Goal: Information Seeking & Learning: Find specific fact

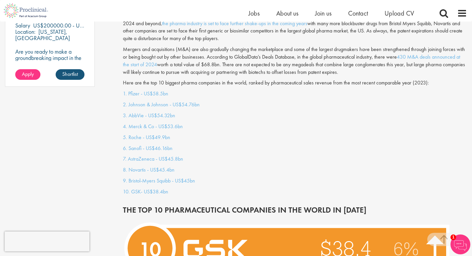
scroll to position [530, 0]
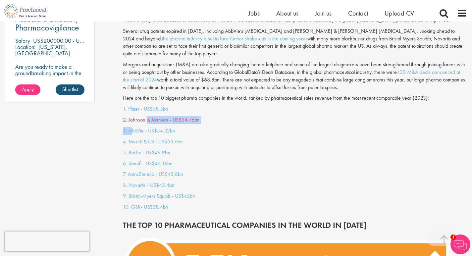
drag, startPoint x: 130, startPoint y: 117, endPoint x: 146, endPoint y: 115, distance: 15.6
click at [146, 115] on div "1. Pfizer - US$58.5bn 2. Johnson & Johnson - US$54.76bn 3. AbbVie - US$54.32bn …" at bounding box center [295, 159] width 354 height 109
drag, startPoint x: 96, startPoint y: 106, endPoint x: 105, endPoint y: 109, distance: 9.9
click at [96, 106] on div "Associate Director, Pharmacovigilance Salary US$200000.00 - US$250000.00 per an…" at bounding box center [50, 48] width 96 height 120
click at [271, 129] on div "1. Pfizer - US$58.5bn 2. Johnson & Johnson - US$54.76bn 3. AbbVie - US$54.32bn …" at bounding box center [295, 159] width 354 height 109
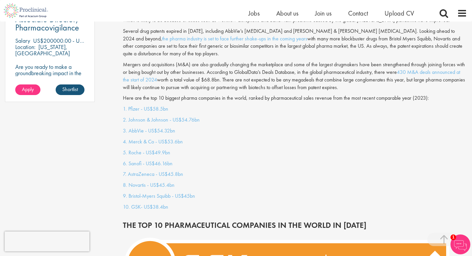
drag, startPoint x: 158, startPoint y: 111, endPoint x: 97, endPoint y: 116, distance: 61.5
drag, startPoint x: 97, startPoint y: 116, endPoint x: 140, endPoint y: 117, distance: 43.1
click at [255, 130] on div "1. Pfizer - US$58.5bn 2. Johnson & Johnson - US$54.76bn 3. AbbVie - US$54.32bn …" at bounding box center [295, 159] width 354 height 109
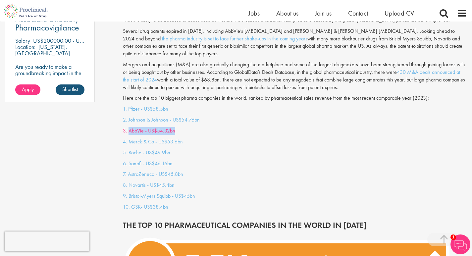
drag, startPoint x: 227, startPoint y: 118, endPoint x: 130, endPoint y: 122, distance: 97.2
click at [130, 122] on div "1. Pfizer - US$58.5bn 2. Johnson & Johnson - US$54.76bn 3. AbbVie - US$54.32bn …" at bounding box center [295, 159] width 354 height 109
copy link "AbbVie - US$54.32bn"
drag, startPoint x: 192, startPoint y: 137, endPoint x: 129, endPoint y: 132, distance: 63.6
click at [129, 138] on p "4. Merck & Co - US$53.6bn" at bounding box center [295, 142] width 344 height 8
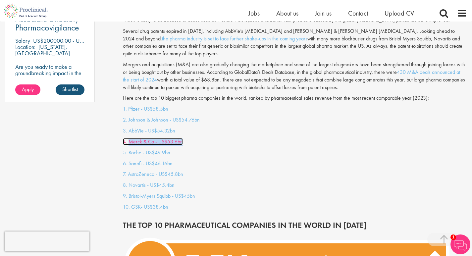
copy link "Merck & Co - US$53.6bn"
drag, startPoint x: 176, startPoint y: 144, endPoint x: 128, endPoint y: 146, distance: 48.1
click at [128, 149] on p "5. Roche - US$49.9bn" at bounding box center [295, 153] width 344 height 8
copy link "Roche - US$49.9bn"
drag, startPoint x: 186, startPoint y: 163, endPoint x: 129, endPoint y: 164, distance: 56.7
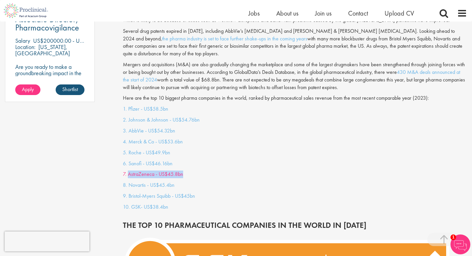
click at [129, 171] on p "7. AstraZeneca - US$45.8bn" at bounding box center [295, 175] width 344 height 8
copy link "AstraZeneca - US$45.8bn"
click at [184, 173] on div "1. Pfizer - US$58.5bn 2. Johnson & Johnson - US$54.76bn 3. AbbVie - US$54.32bn …" at bounding box center [295, 159] width 354 height 109
drag, startPoint x: 180, startPoint y: 176, endPoint x: 127, endPoint y: 176, distance: 52.7
click at [127, 182] on p "8. Novartis - US$45.4bn" at bounding box center [295, 186] width 344 height 8
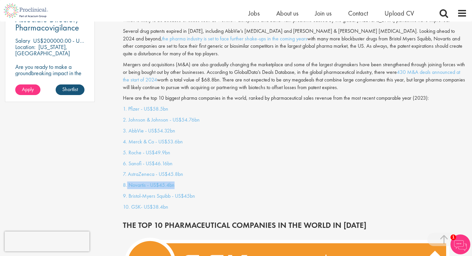
copy link "Novartis - US$45.4bn"
drag, startPoint x: 129, startPoint y: 194, endPoint x: 129, endPoint y: 186, distance: 7.6
click at [129, 186] on div "1. Pfizer - US$58.5bn 2. Johnson & Johnson - US$54.76bn 3. AbbVie - US$54.32bn …" at bounding box center [295, 159] width 354 height 109
copy div "Bristol-Myers Squibb - US$45bn 10"
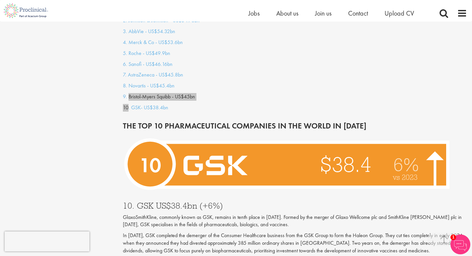
scroll to position [762, 0]
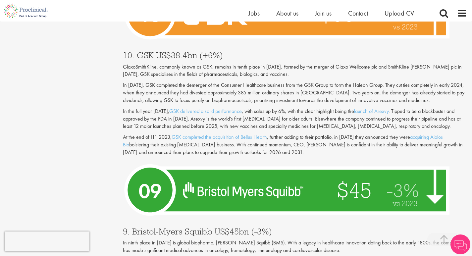
scroll to position [766, 0]
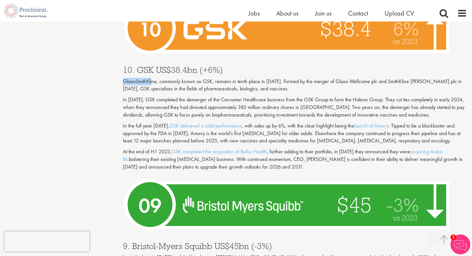
drag, startPoint x: 125, startPoint y: 75, endPoint x: 155, endPoint y: 73, distance: 30.9
click at [154, 78] on p "GlaxoSmithKline, commonly known as GSK, remains in tenth place in [DATE]. Forme…" at bounding box center [295, 85] width 344 height 15
drag, startPoint x: 156, startPoint y: 73, endPoint x: 122, endPoint y: 72, distance: 34.8
copy p "GlaxoSmithKline"
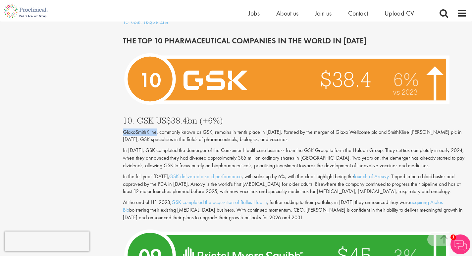
scroll to position [666, 0]
